Goal: Task Accomplishment & Management: Complete application form

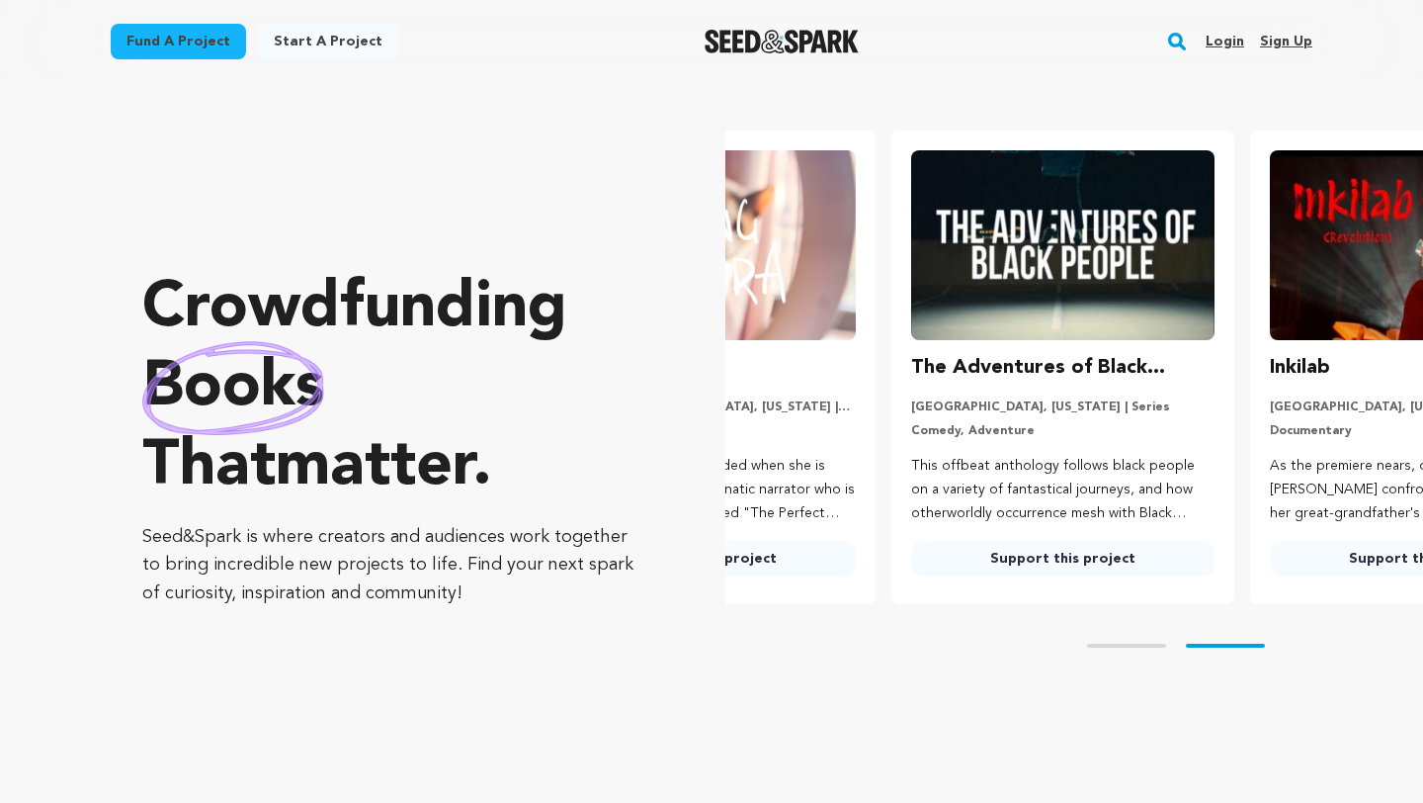
scroll to position [0, 375]
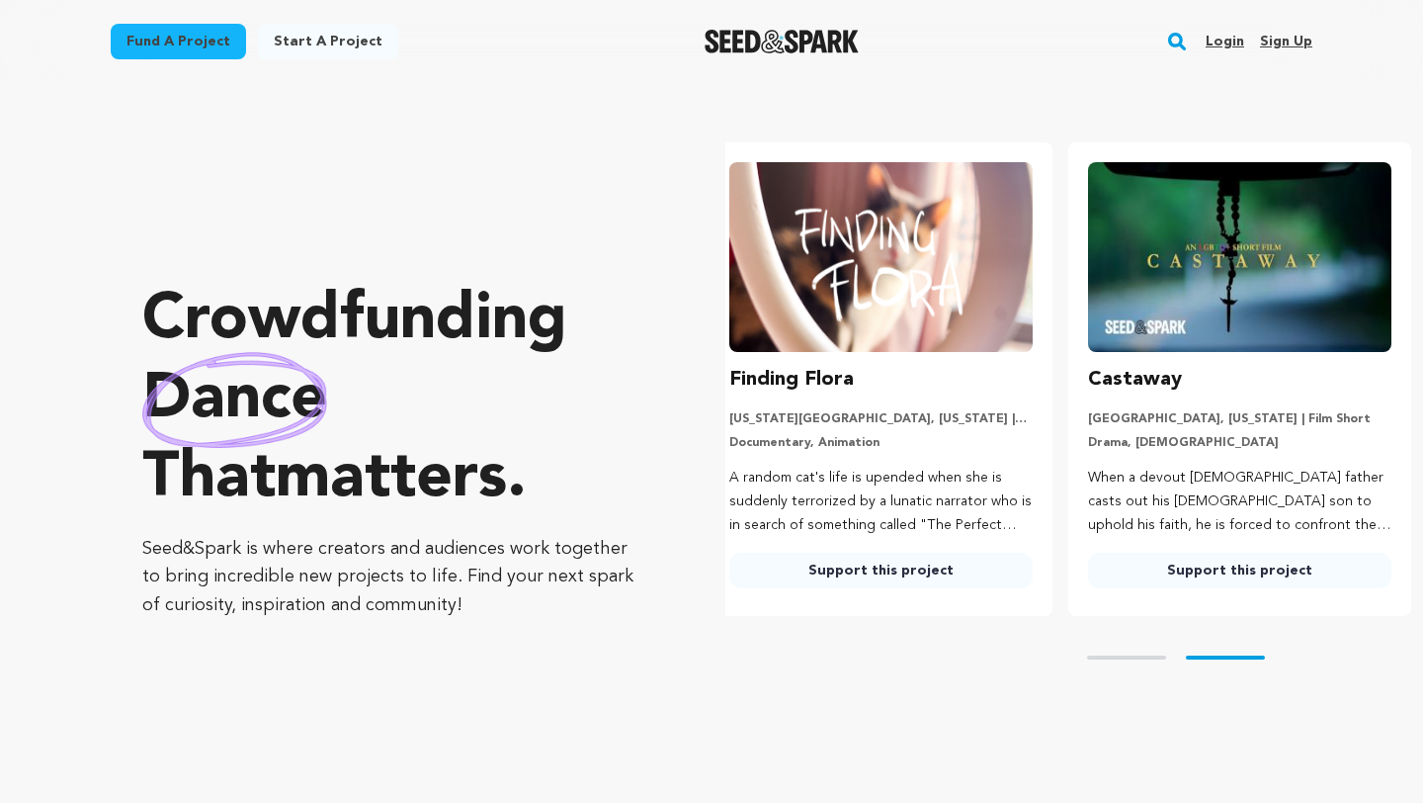
click at [313, 36] on link "Start a project" at bounding box center [328, 42] width 140 height 36
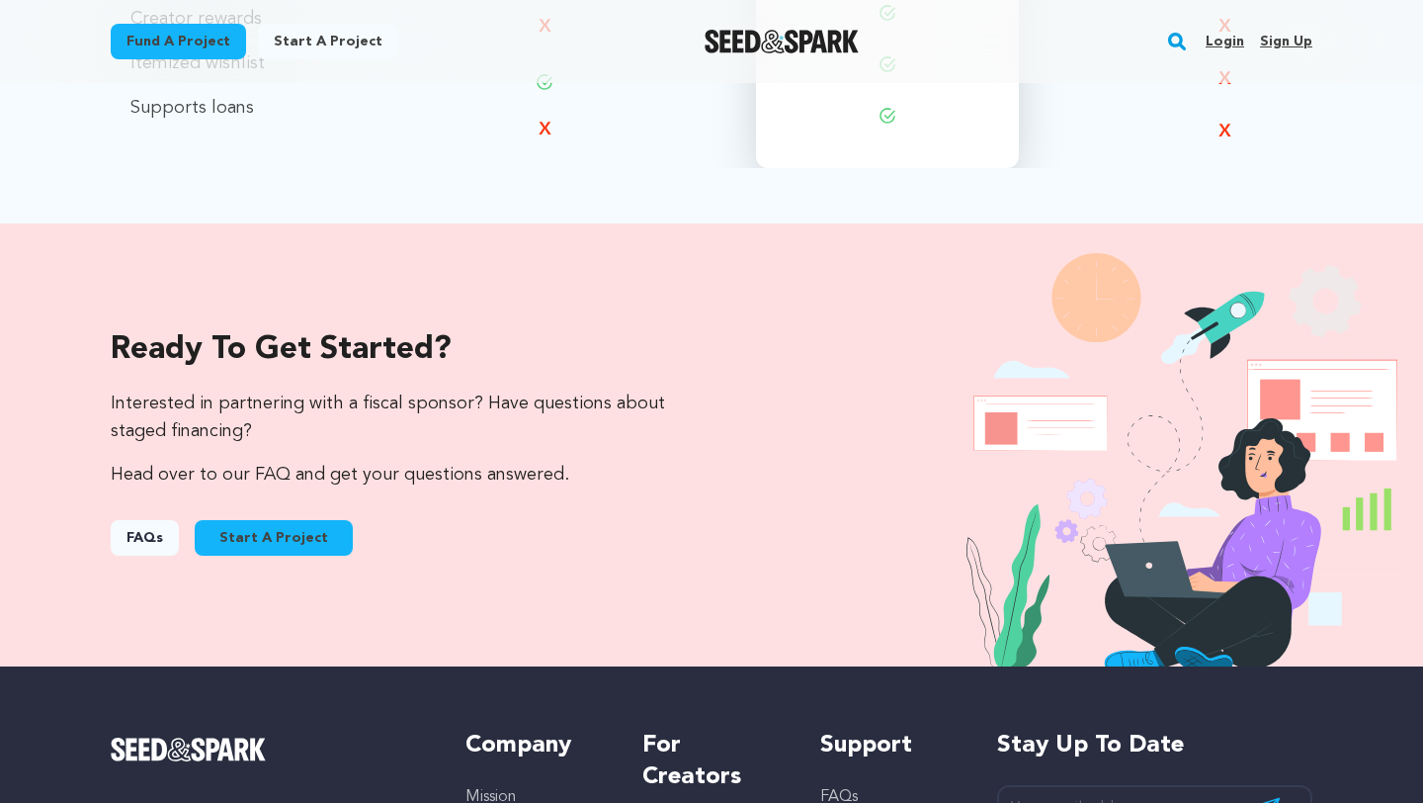
scroll to position [1830, 0]
